Goal: Check status: Check status

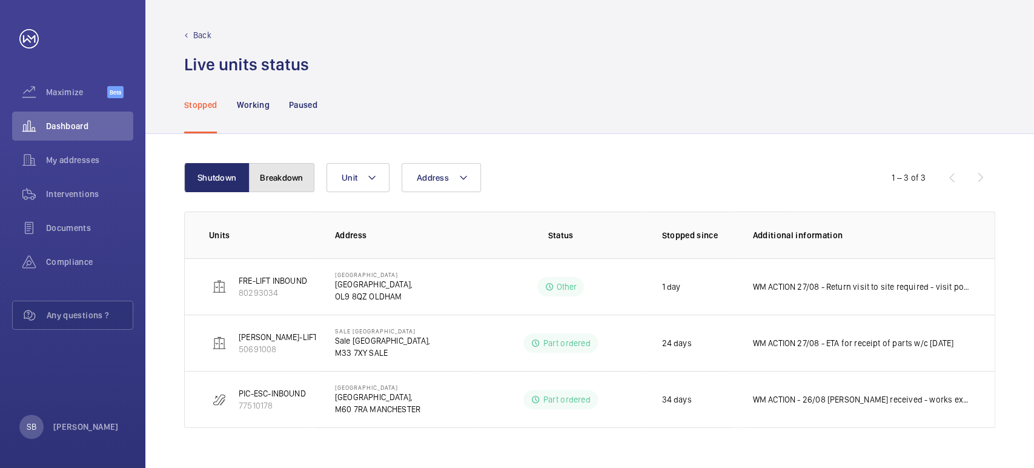
click at [272, 171] on button "Breakdown" at bounding box center [281, 177] width 65 height 29
